Goal: Check status

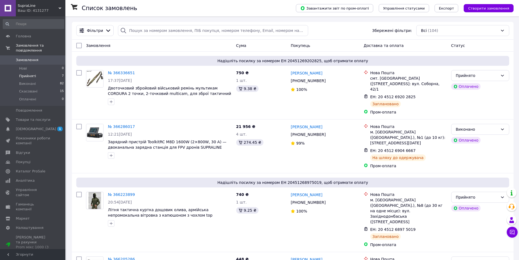
click at [46, 72] on li "Прийняті 7" at bounding box center [33, 76] width 67 height 8
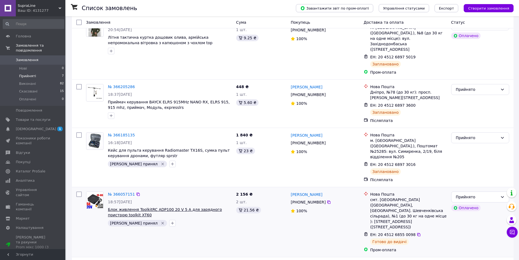
scroll to position [191, 0]
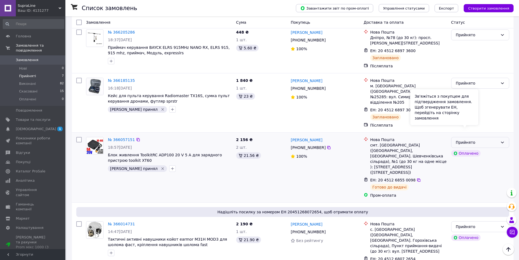
drag, startPoint x: 480, startPoint y: 119, endPoint x: 471, endPoint y: 127, distance: 11.8
click at [480, 139] on div "Прийнято" at bounding box center [477, 142] width 42 height 6
click at [469, 128] on li "Виконано" at bounding box center [481, 133] width 58 height 10
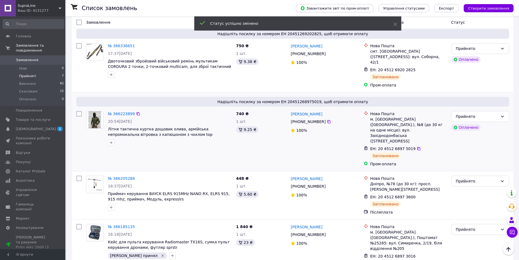
scroll to position [0, 0]
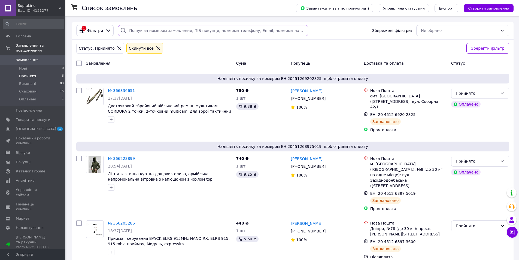
click at [158, 34] on input "search" at bounding box center [213, 30] width 190 height 11
click at [156, 46] on icon at bounding box center [158, 48] width 5 height 5
